Goal: Task Accomplishment & Management: Manage account settings

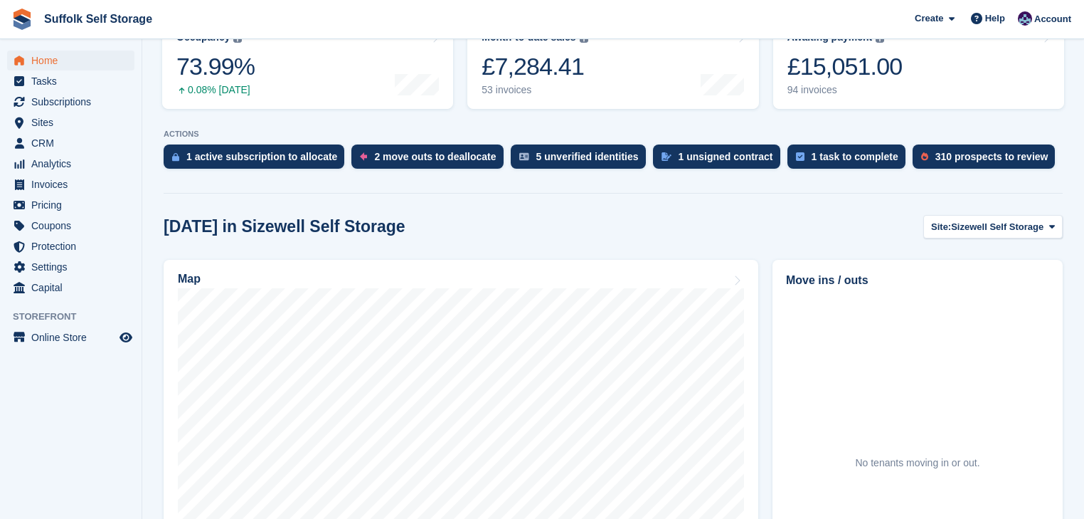
scroll to position [228, 0]
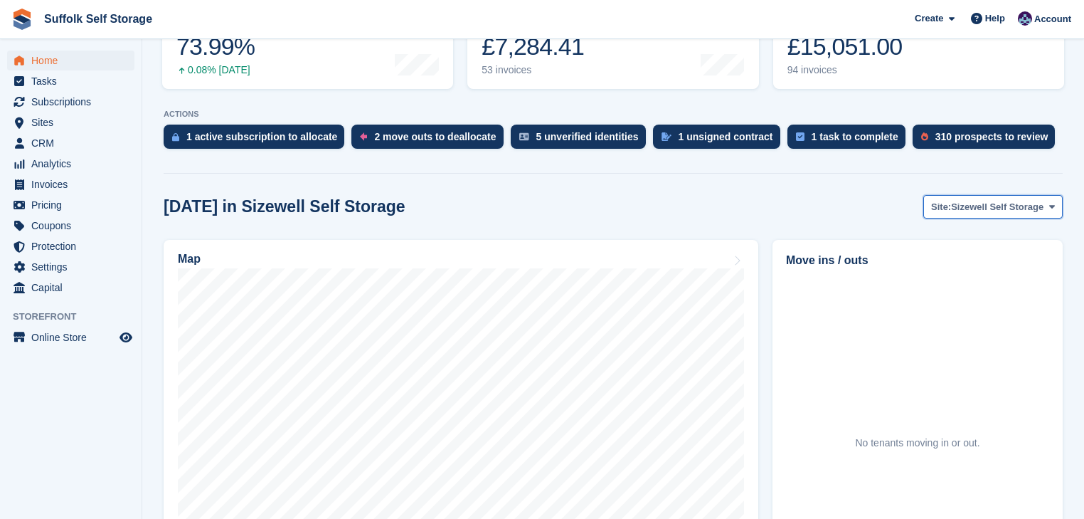
click at [970, 203] on span "Sizewell Self Storage" at bounding box center [997, 207] width 92 height 14
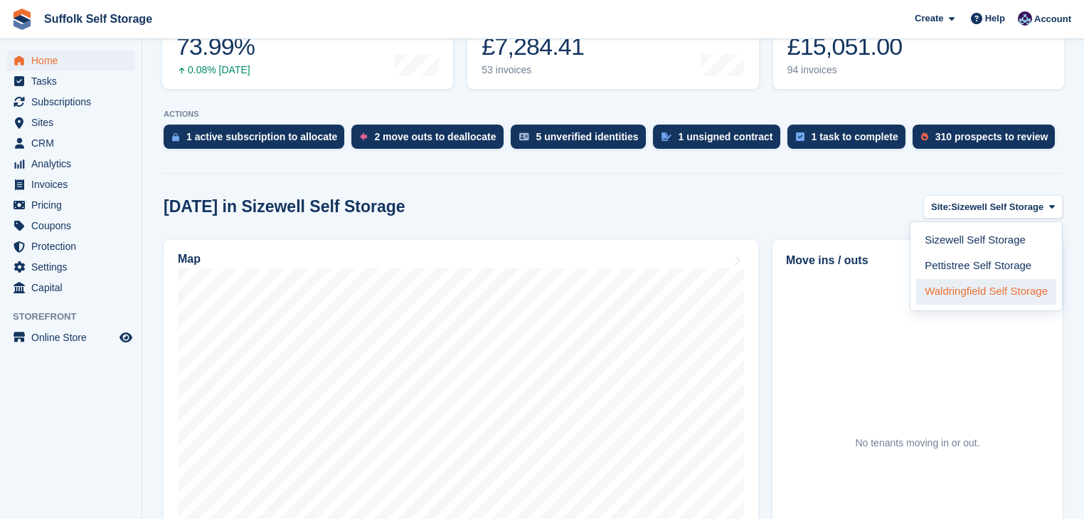
click at [942, 287] on link "Waldringfield Self Storage" at bounding box center [986, 292] width 140 height 26
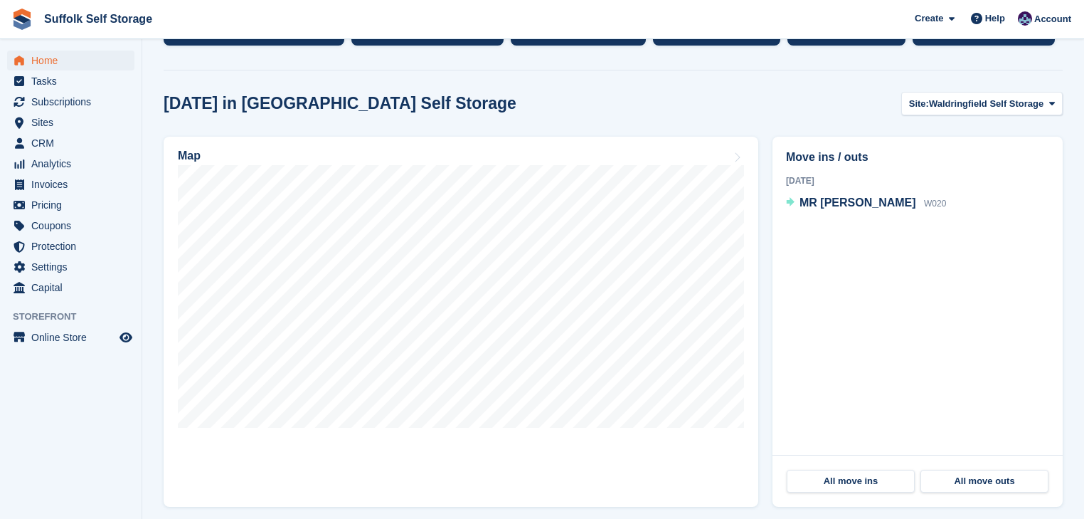
scroll to position [398, 0]
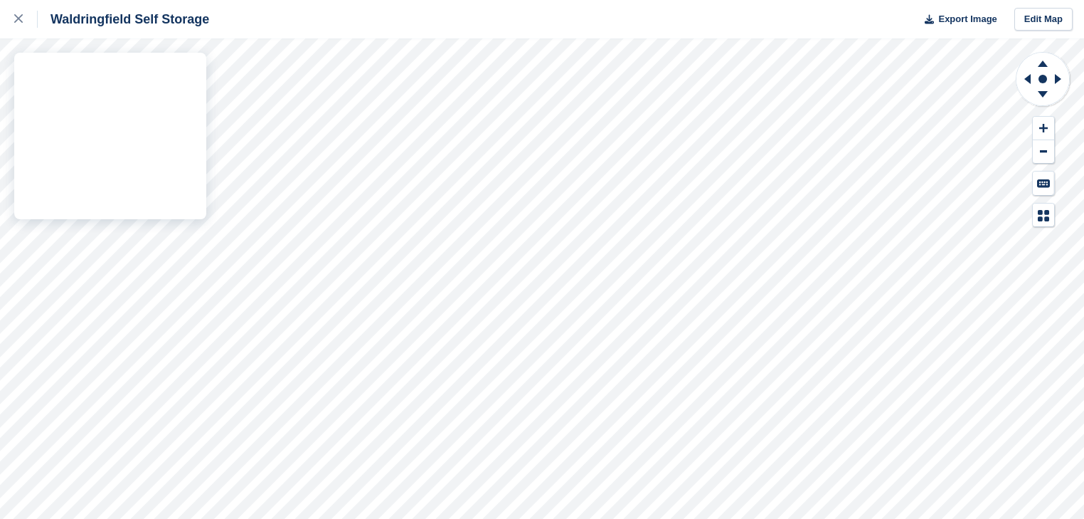
click at [185, 153] on div "Waldringfield Self Storage Export Image Edit Map" at bounding box center [542, 259] width 1084 height 519
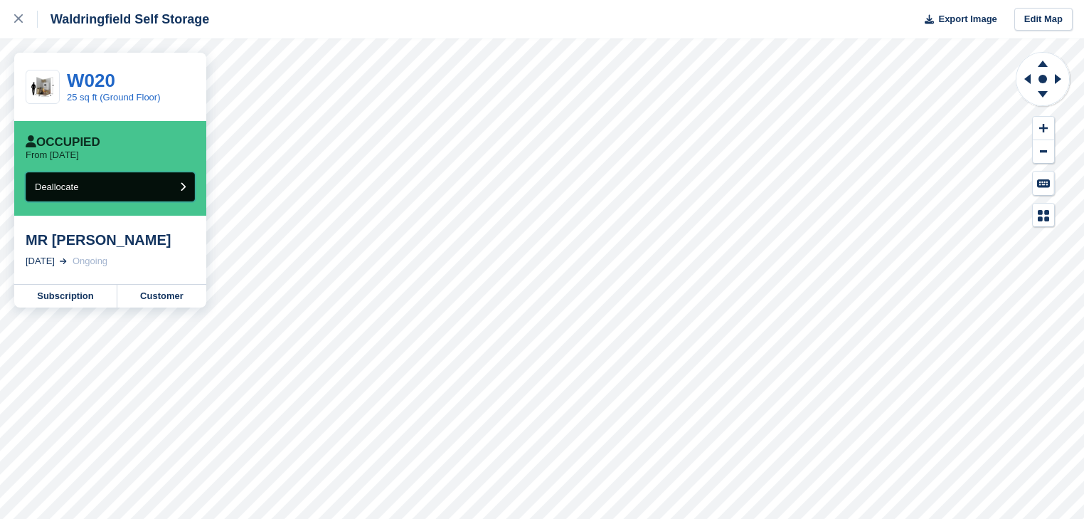
click at [114, 188] on button "Deallocate" at bounding box center [110, 186] width 169 height 29
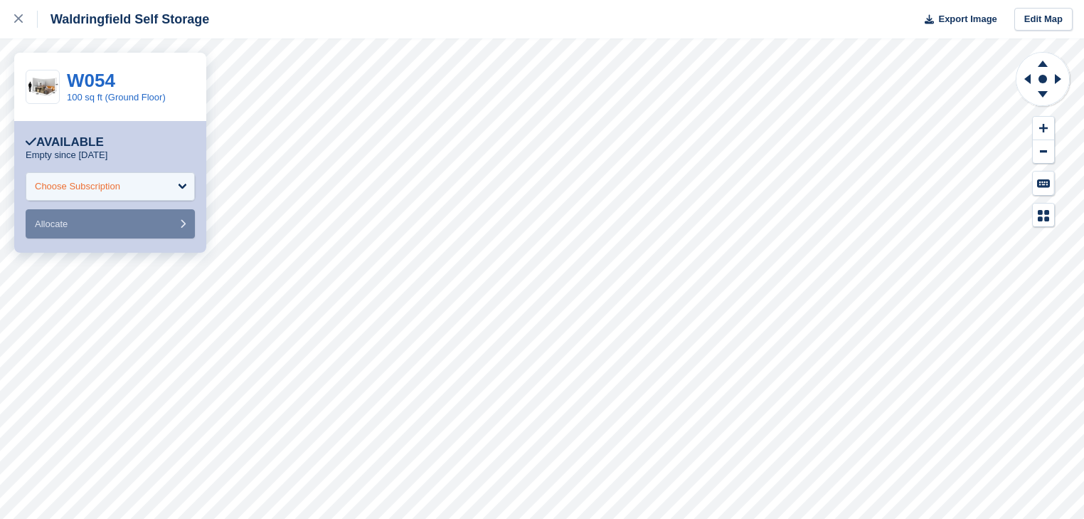
click at [182, 186] on div "Choose Subscription" at bounding box center [110, 186] width 169 height 28
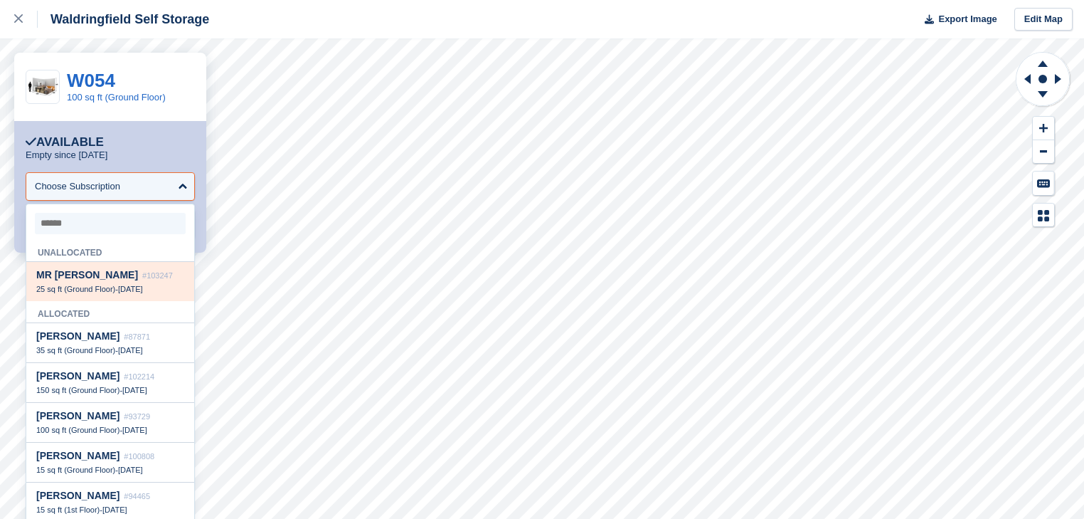
click at [106, 292] on span "25 sq ft (Ground Floor)" at bounding box center [75, 289] width 79 height 9
select select "******"
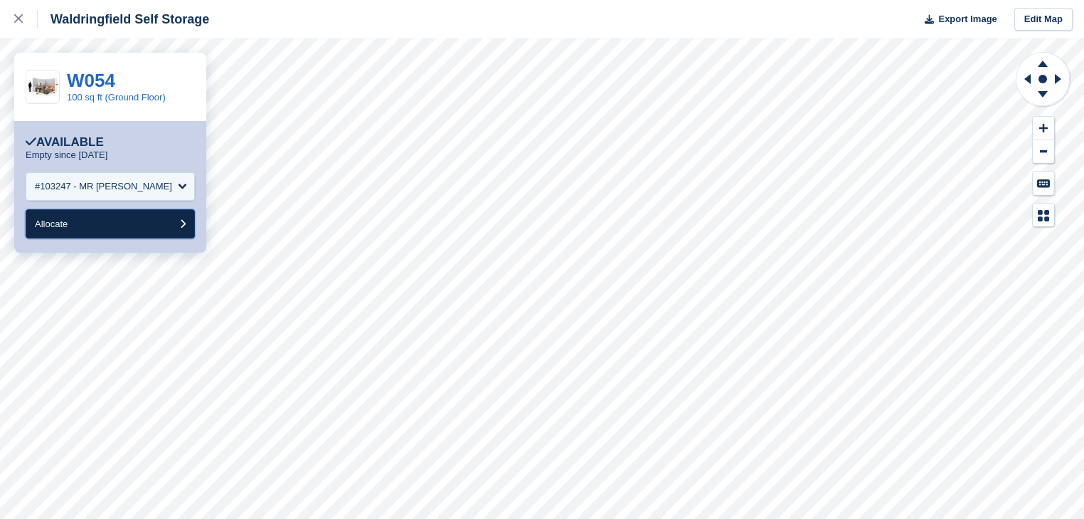
click at [110, 225] on button "Allocate" at bounding box center [110, 223] width 169 height 29
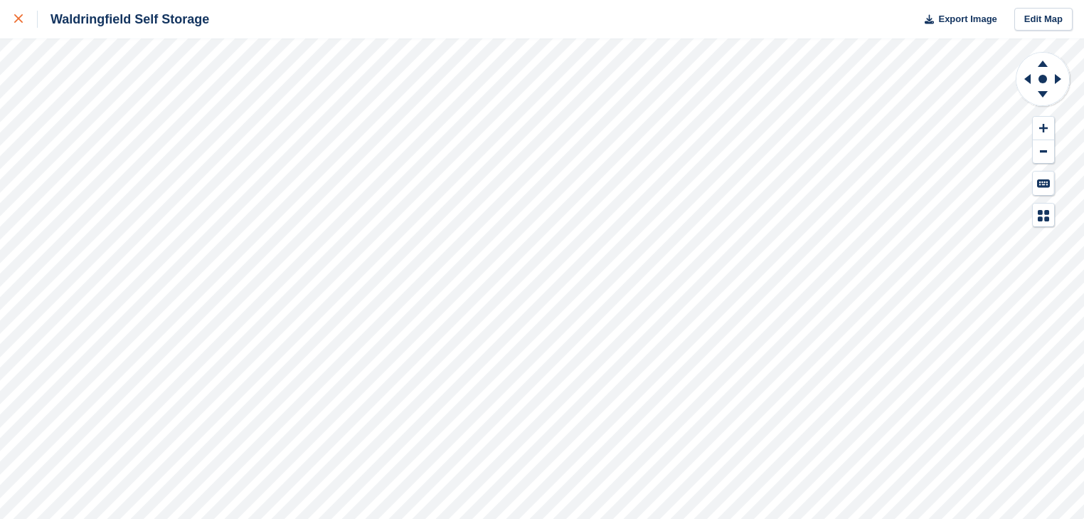
click at [19, 16] on icon at bounding box center [18, 18] width 9 height 9
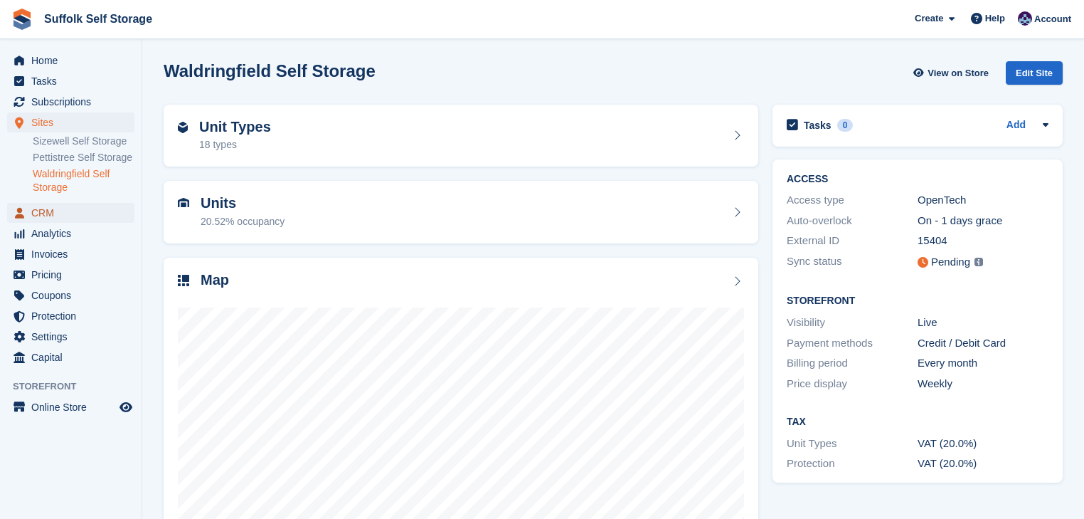
click at [57, 215] on span "CRM" at bounding box center [73, 213] width 85 height 20
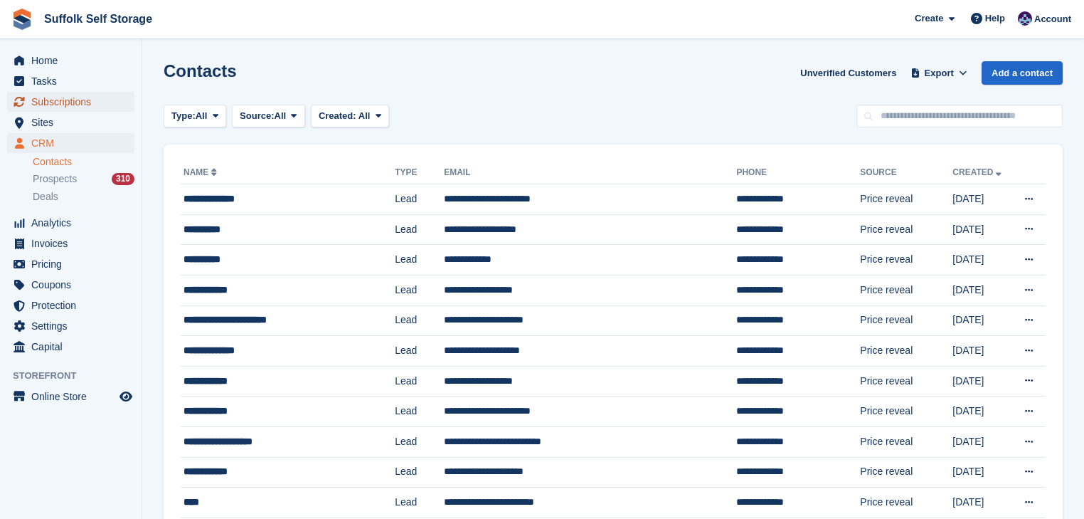
click at [75, 104] on span "Subscriptions" at bounding box center [73, 102] width 85 height 20
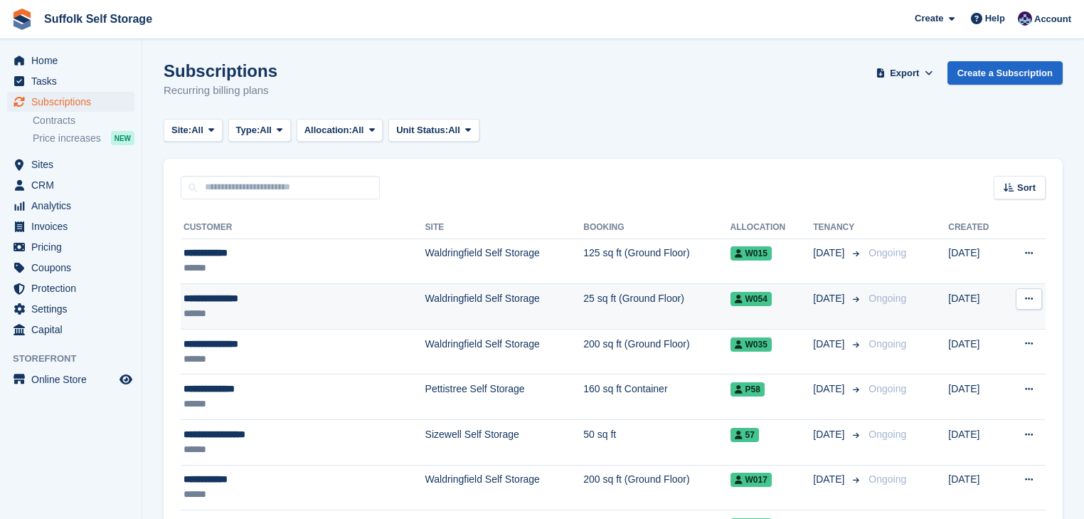
click at [504, 307] on td "Waldringfield Self Storage" at bounding box center [504, 307] width 159 height 46
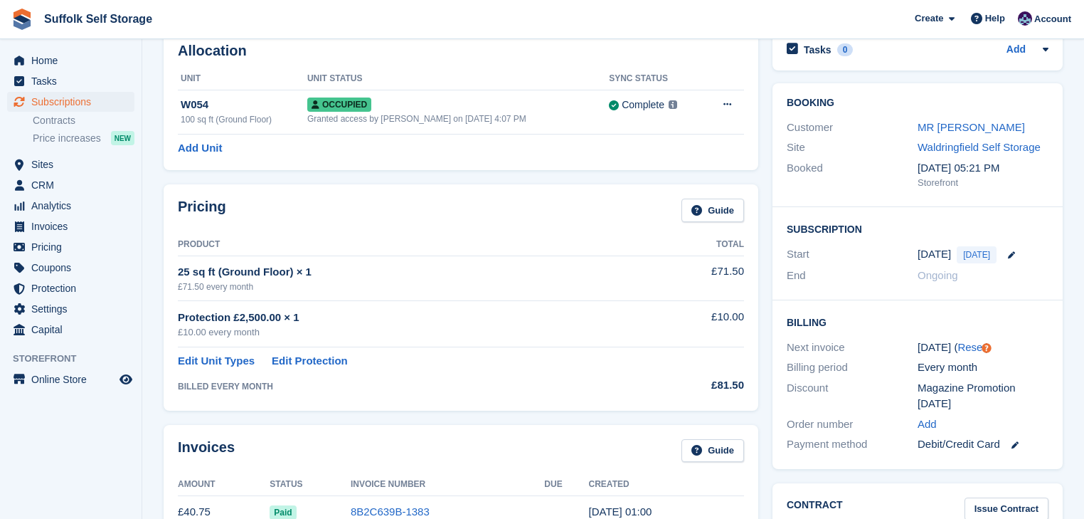
scroll to position [57, 0]
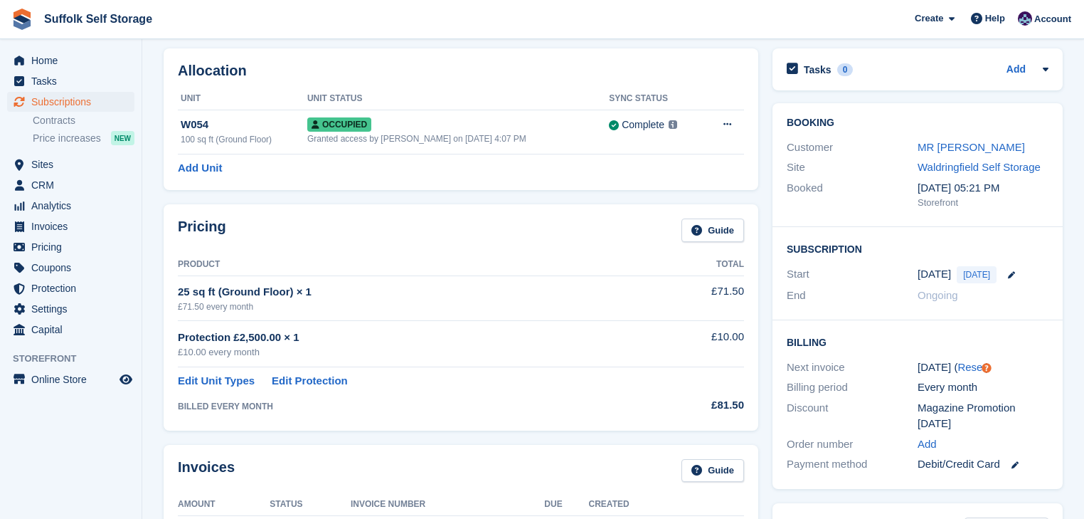
click at [383, 286] on div "25 sq ft (Ground Floor) × 1" at bounding box center [415, 292] width 475 height 16
click at [214, 383] on link "Edit Unit Types" at bounding box center [216, 381] width 77 height 16
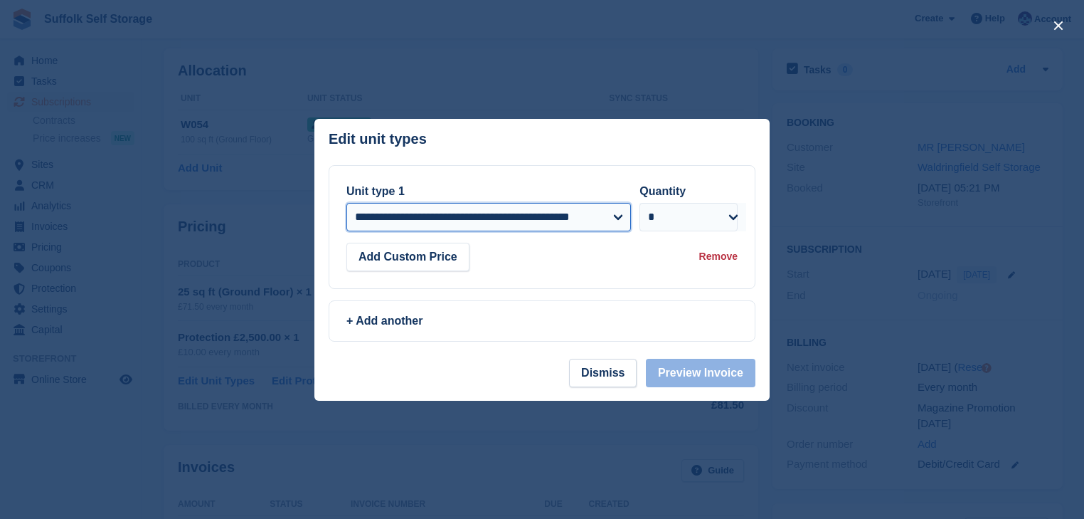
click at [617, 217] on select "**********" at bounding box center [488, 217] width 285 height 28
click at [550, 157] on header "Edit unit types You can't add the same unit type twice: This subscription alrea…" at bounding box center [541, 142] width 455 height 46
click at [618, 216] on select "**********" at bounding box center [488, 217] width 285 height 28
select select "*****"
click at [346, 203] on select "**********" at bounding box center [488, 217] width 285 height 28
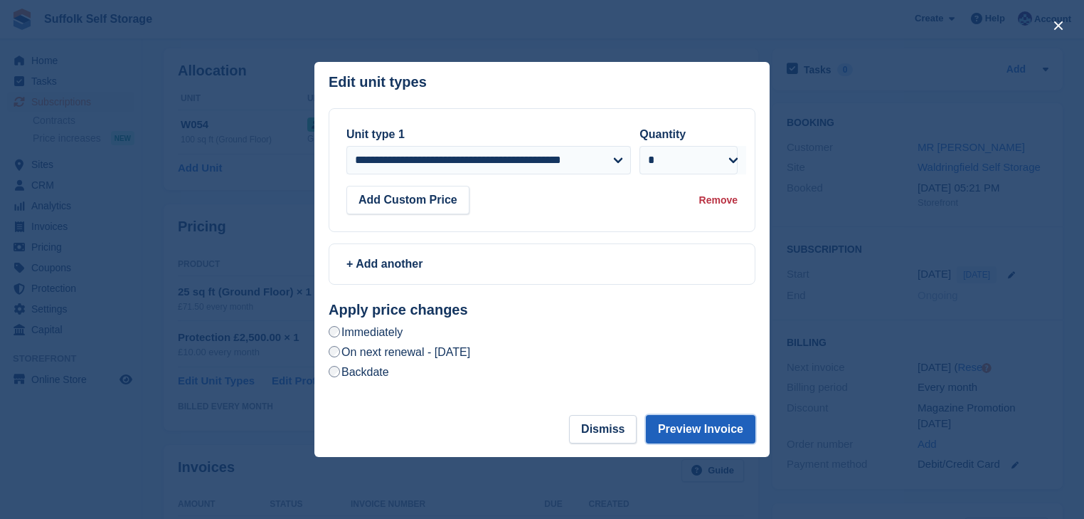
click at [691, 430] on button "Preview Invoice" at bounding box center [701, 429] width 110 height 28
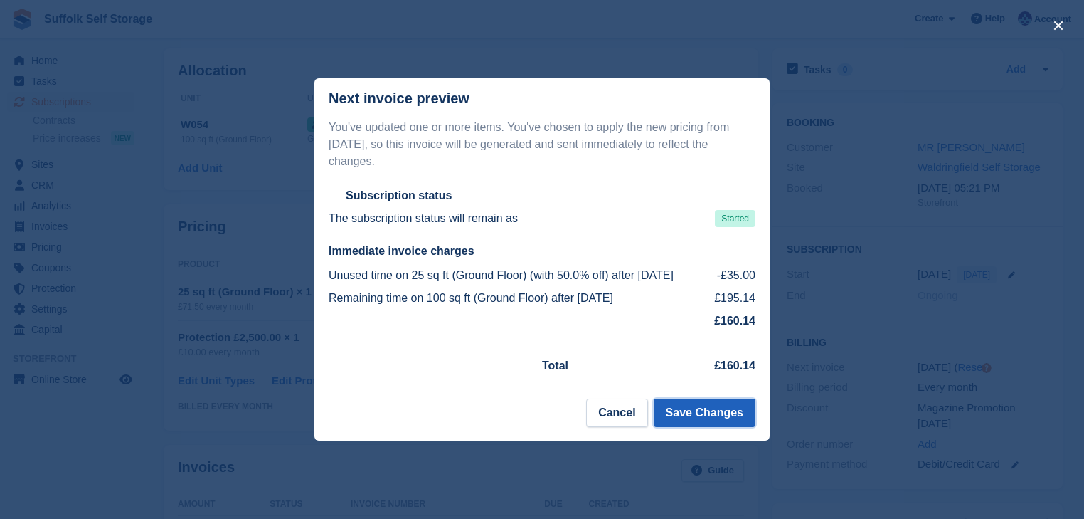
click at [704, 405] on button "Save Changes" at bounding box center [705, 412] width 102 height 28
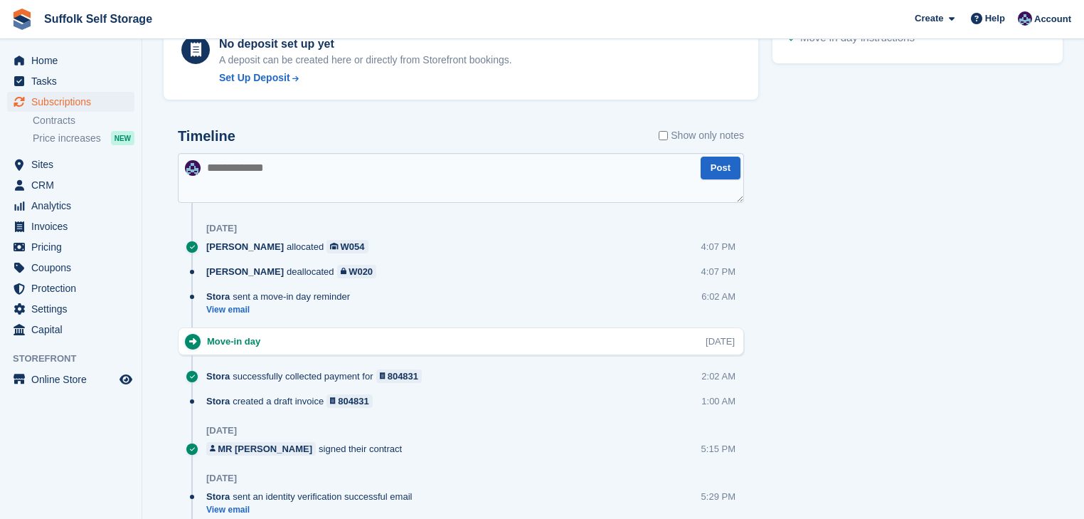
scroll to position [740, 0]
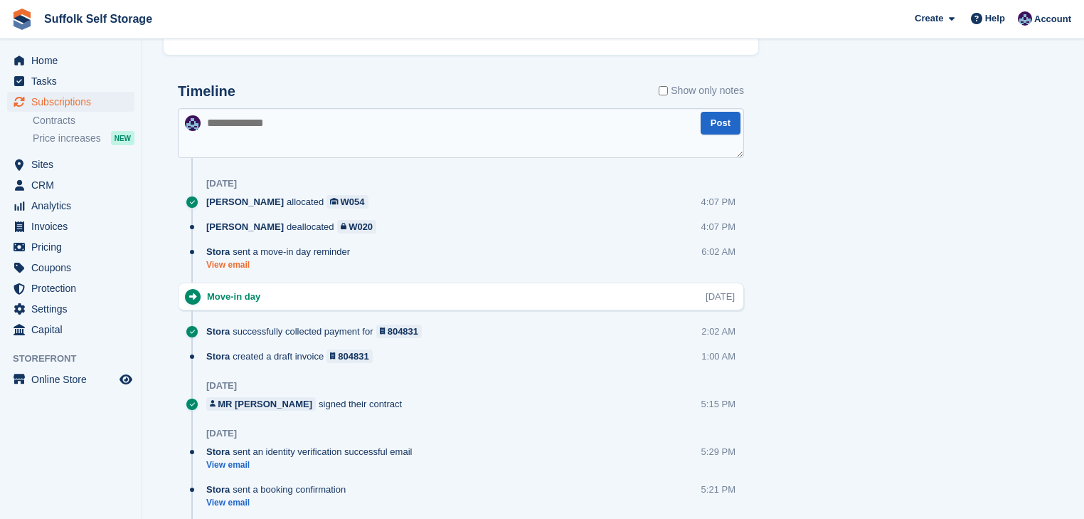
click at [219, 265] on link "View email" at bounding box center [281, 265] width 151 height 12
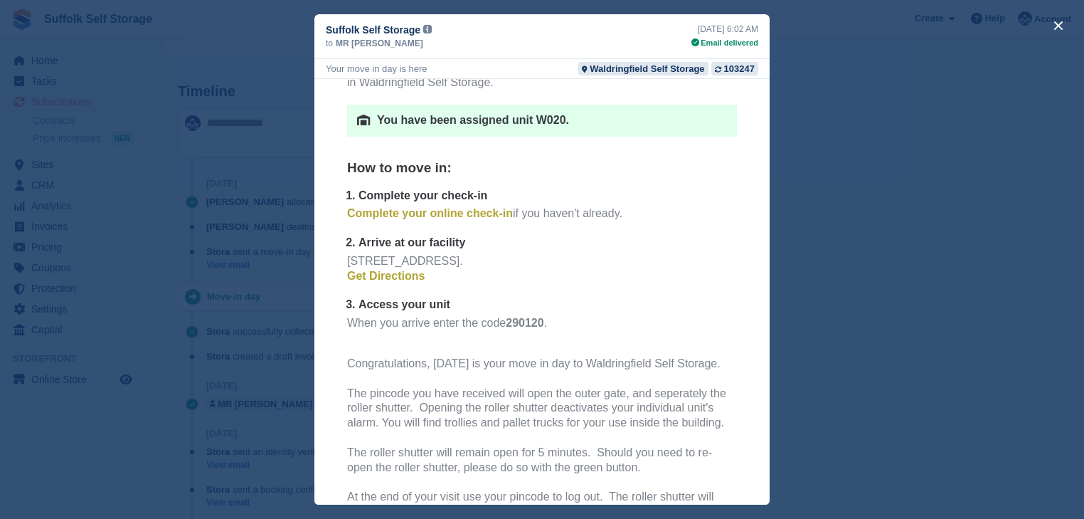
scroll to position [0, 0]
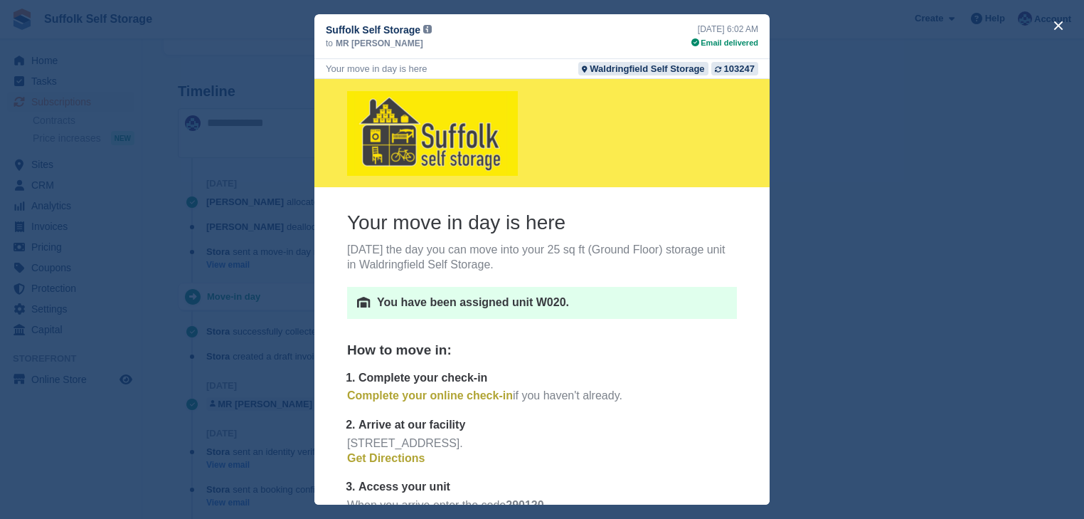
click at [868, 182] on div "close" at bounding box center [542, 259] width 1084 height 519
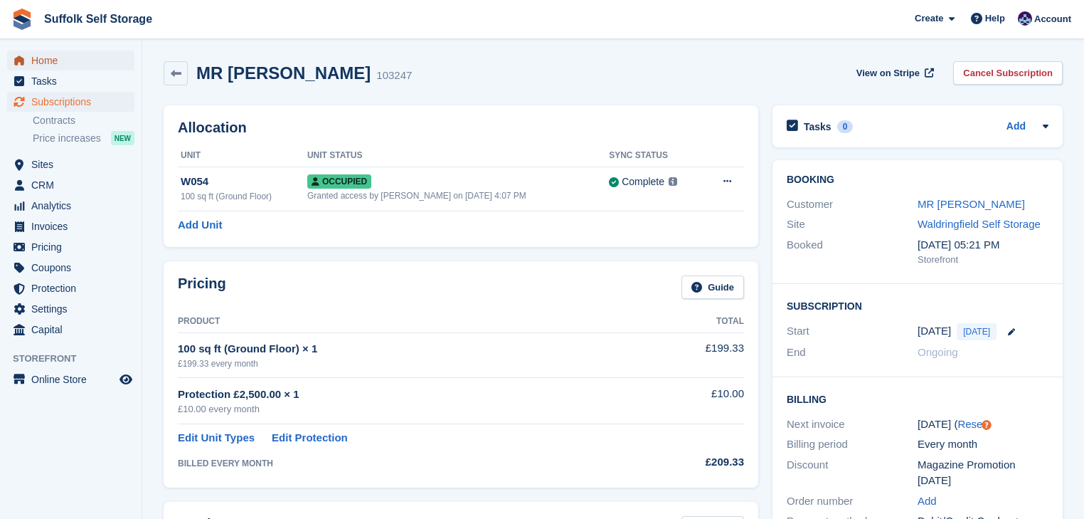
click at [57, 65] on span "Home" at bounding box center [73, 61] width 85 height 20
